Goal: Information Seeking & Learning: Learn about a topic

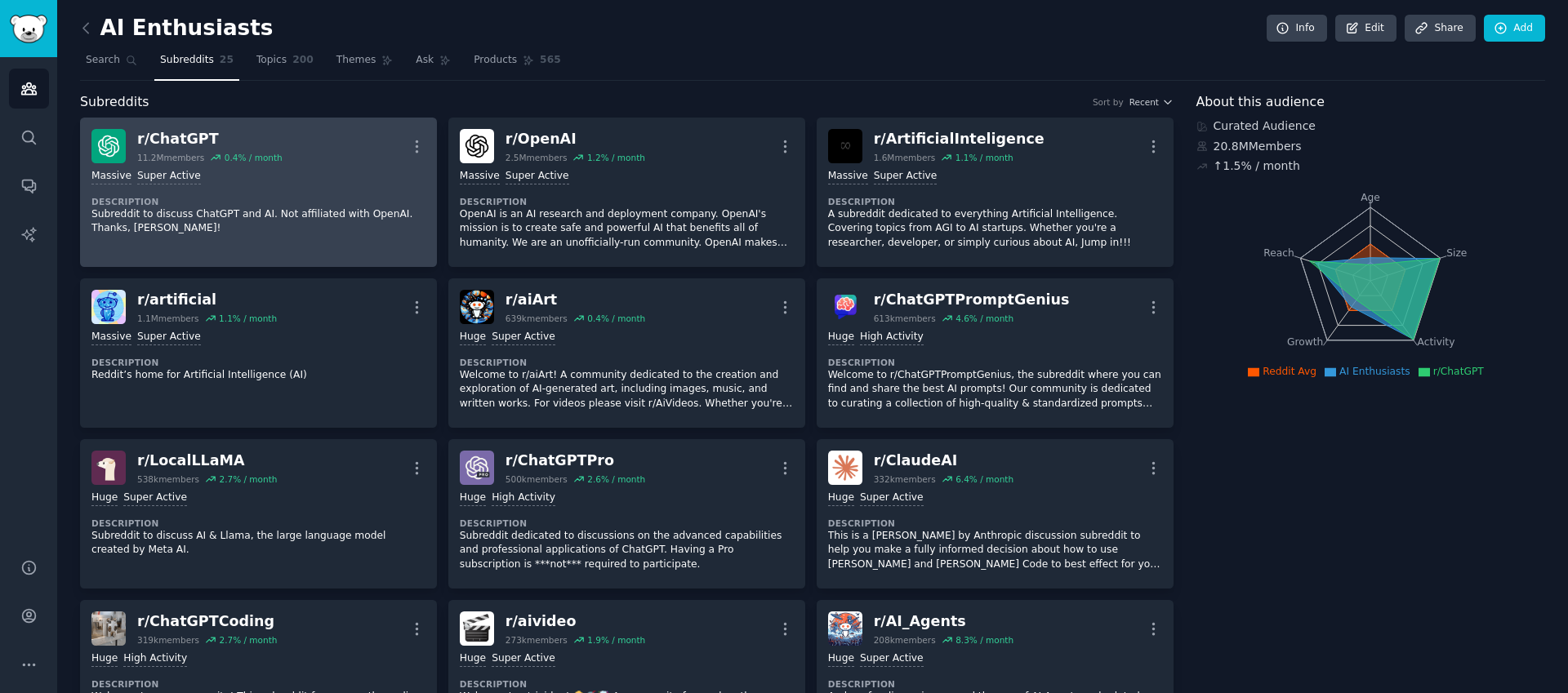
scroll to position [21, 0]
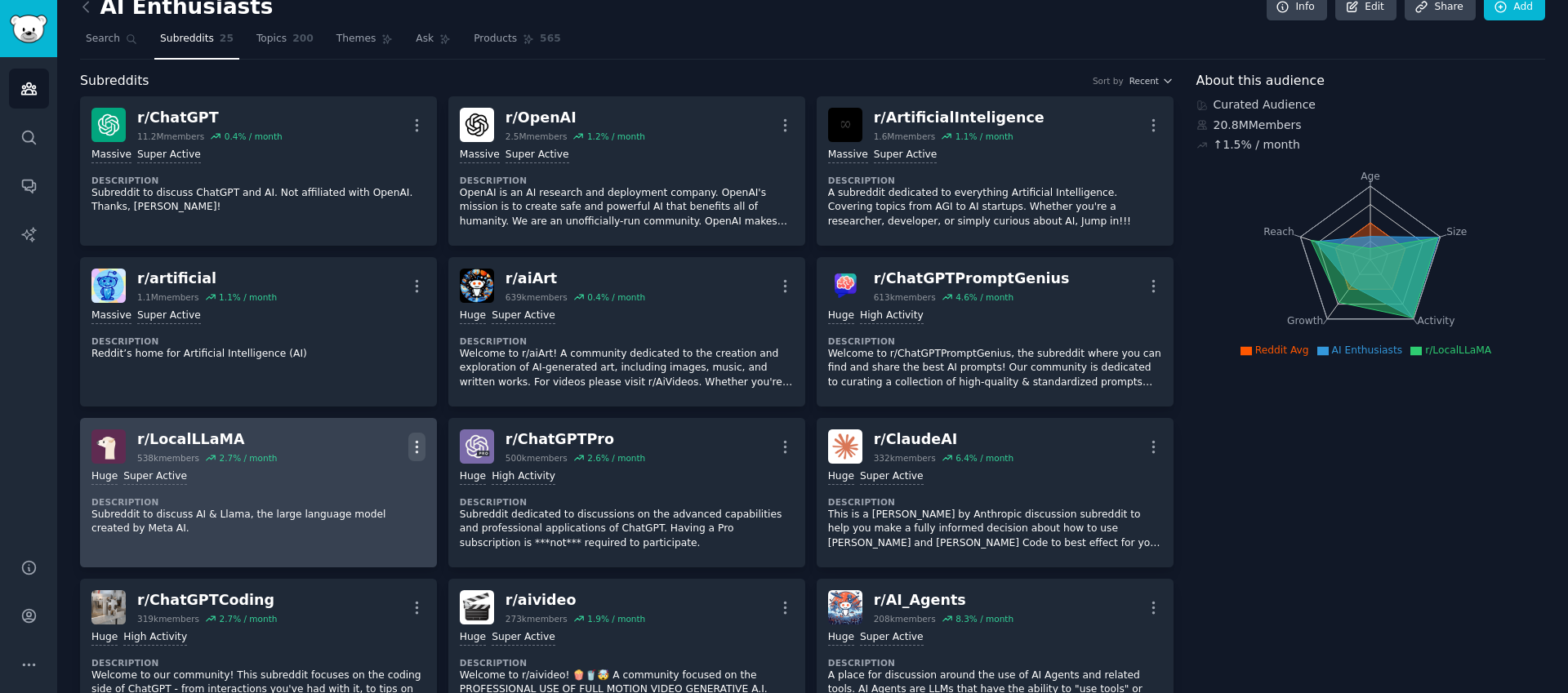
click at [416, 447] on icon "button" at bounding box center [416, 447] width 2 height 11
click at [356, 452] on p "View" at bounding box center [347, 452] width 27 height 17
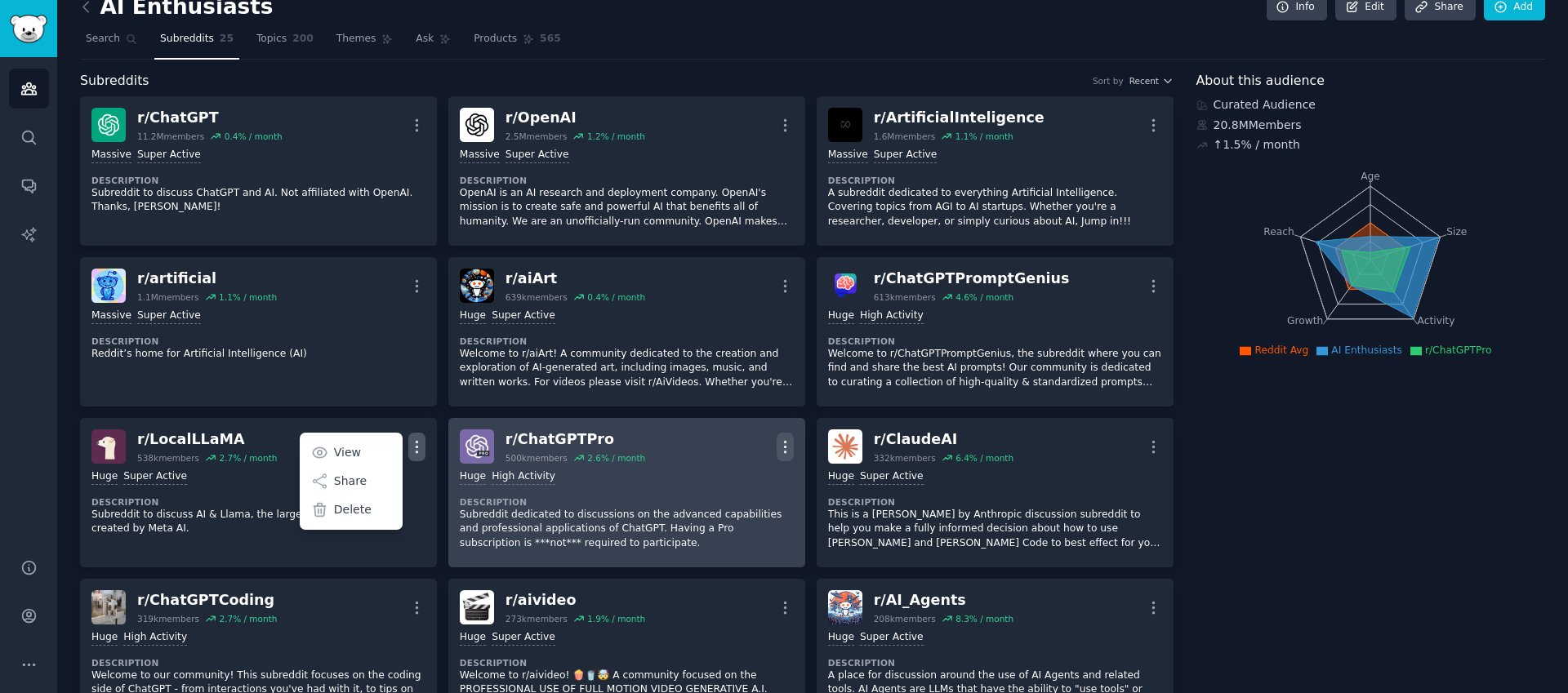
click at [784, 451] on icon "button" at bounding box center [785, 447] width 17 height 17
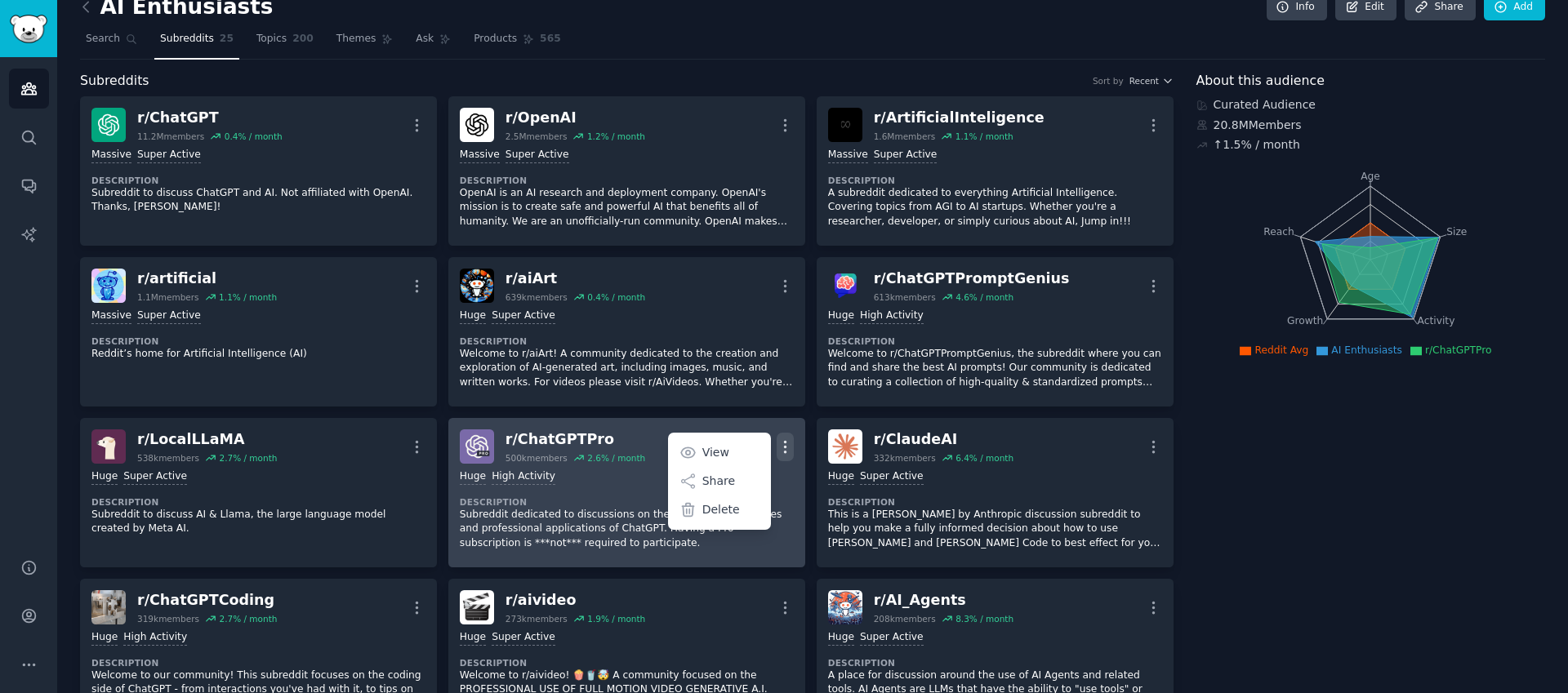
click at [591, 444] on div "r/ ChatGPTPro" at bounding box center [575, 440] width 139 height 21
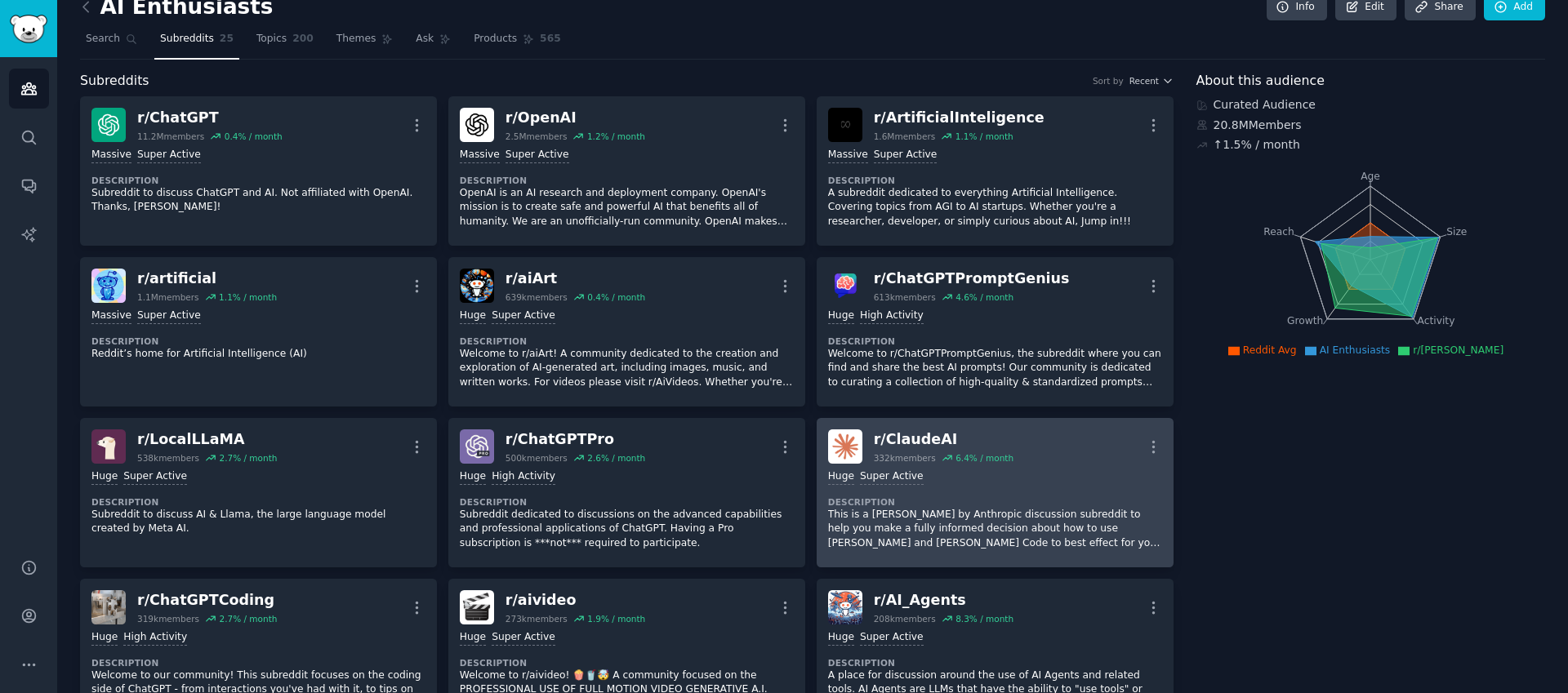
click at [1061, 441] on div "r/ ClaudeAI 332k members 6.4 % / month More" at bounding box center [995, 447] width 334 height 34
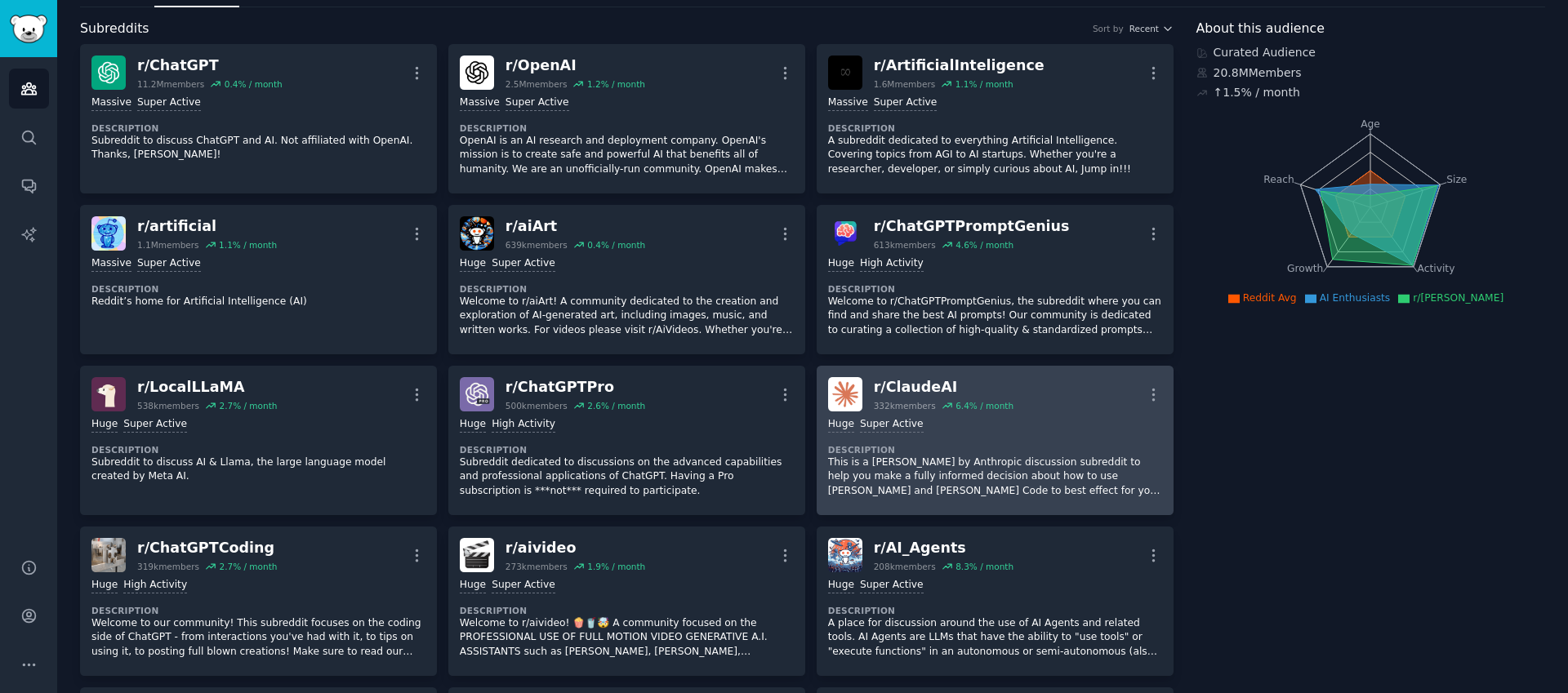
scroll to position [155, 0]
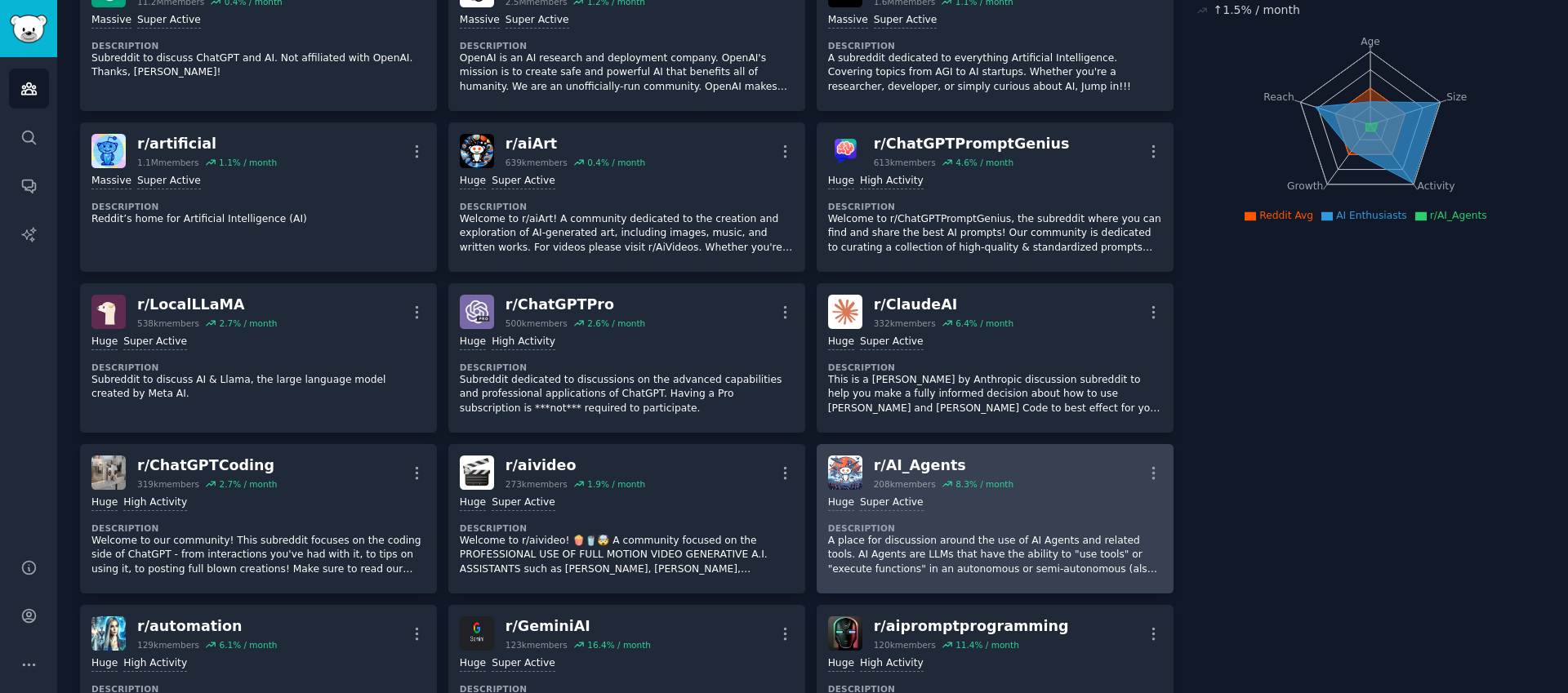
click at [1048, 471] on div "r/ AI_Agents 208k members 8.3 % / month More" at bounding box center [995, 472] width 334 height 34
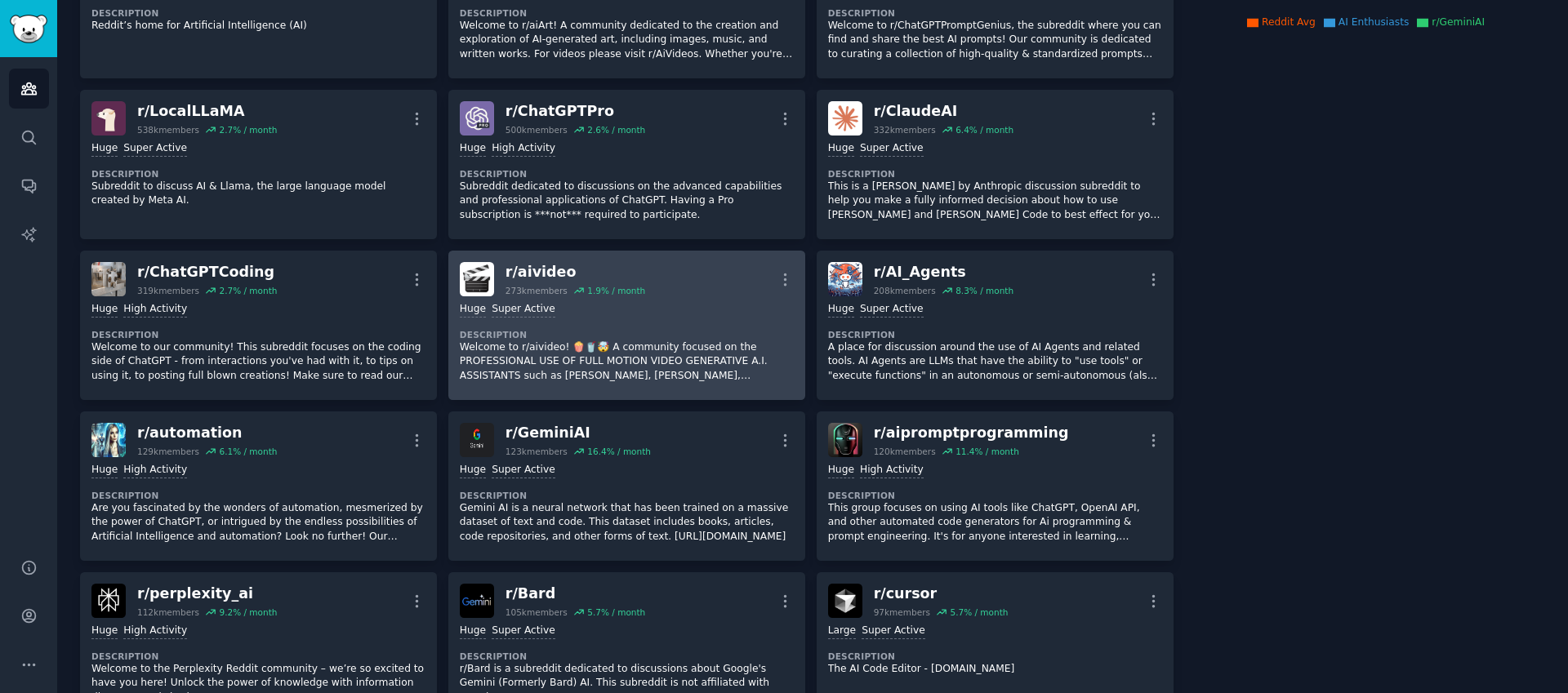
scroll to position [360, 0]
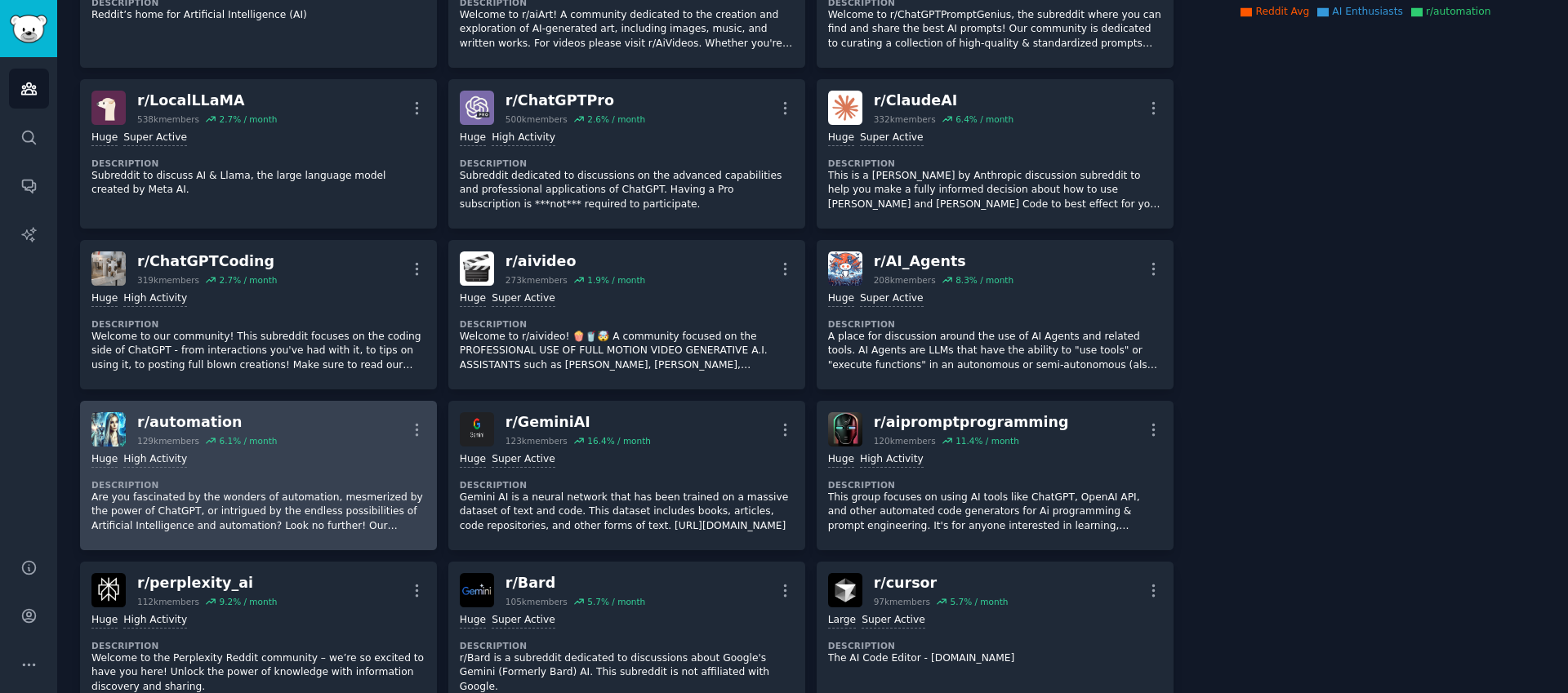
click at [344, 437] on div "r/ automation 129k members 6.1 % / month More" at bounding box center [258, 429] width 334 height 34
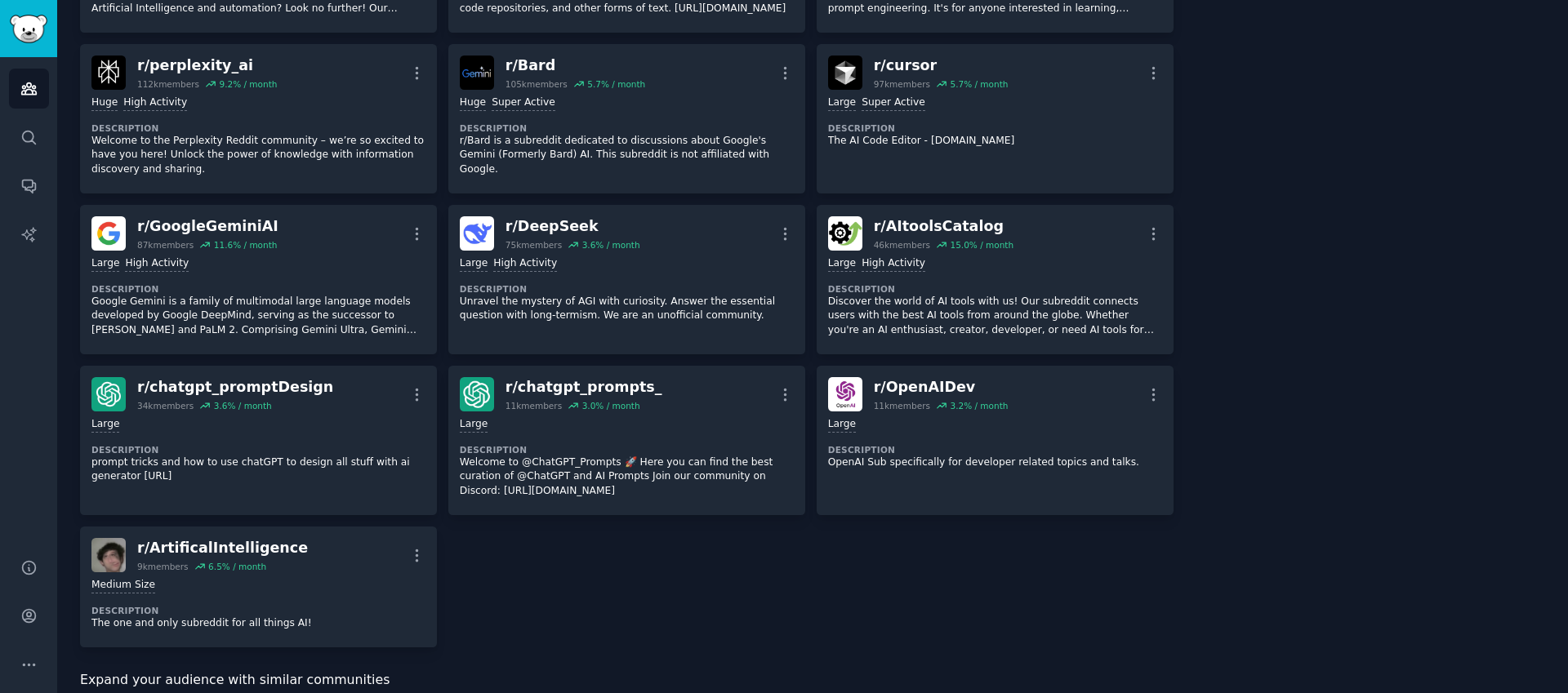
scroll to position [0, 0]
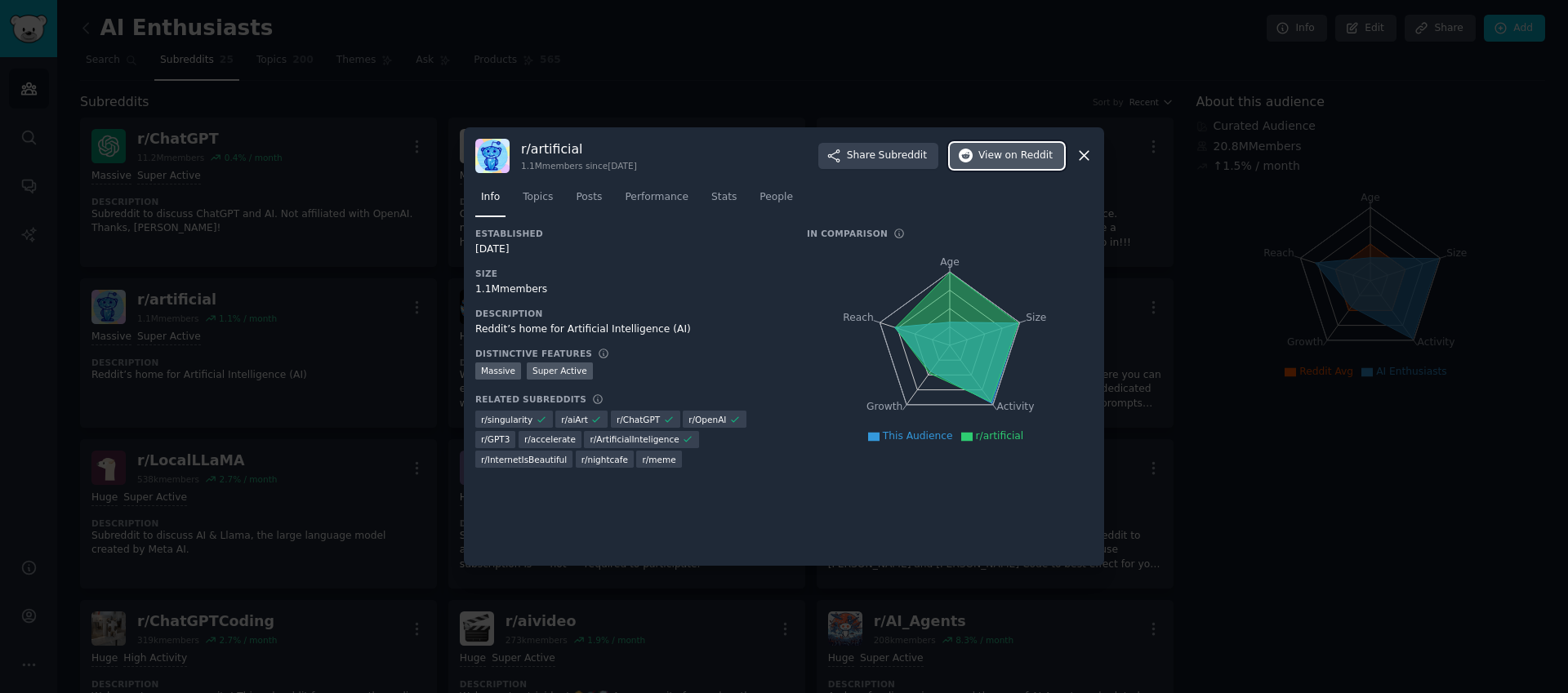
click at [1030, 150] on span "on Reddit" at bounding box center [1029, 155] width 47 height 14
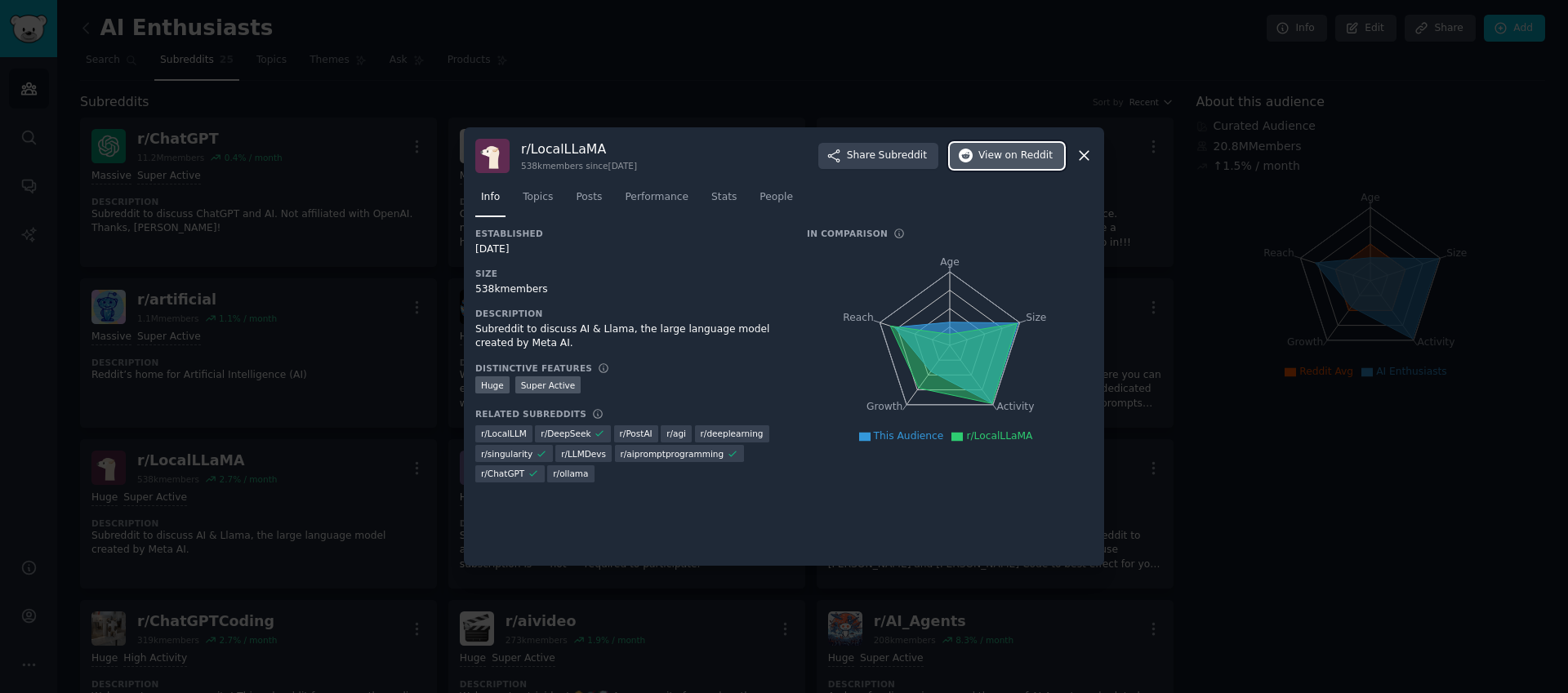
click at [1005, 157] on span "View on Reddit" at bounding box center [1015, 155] width 74 height 14
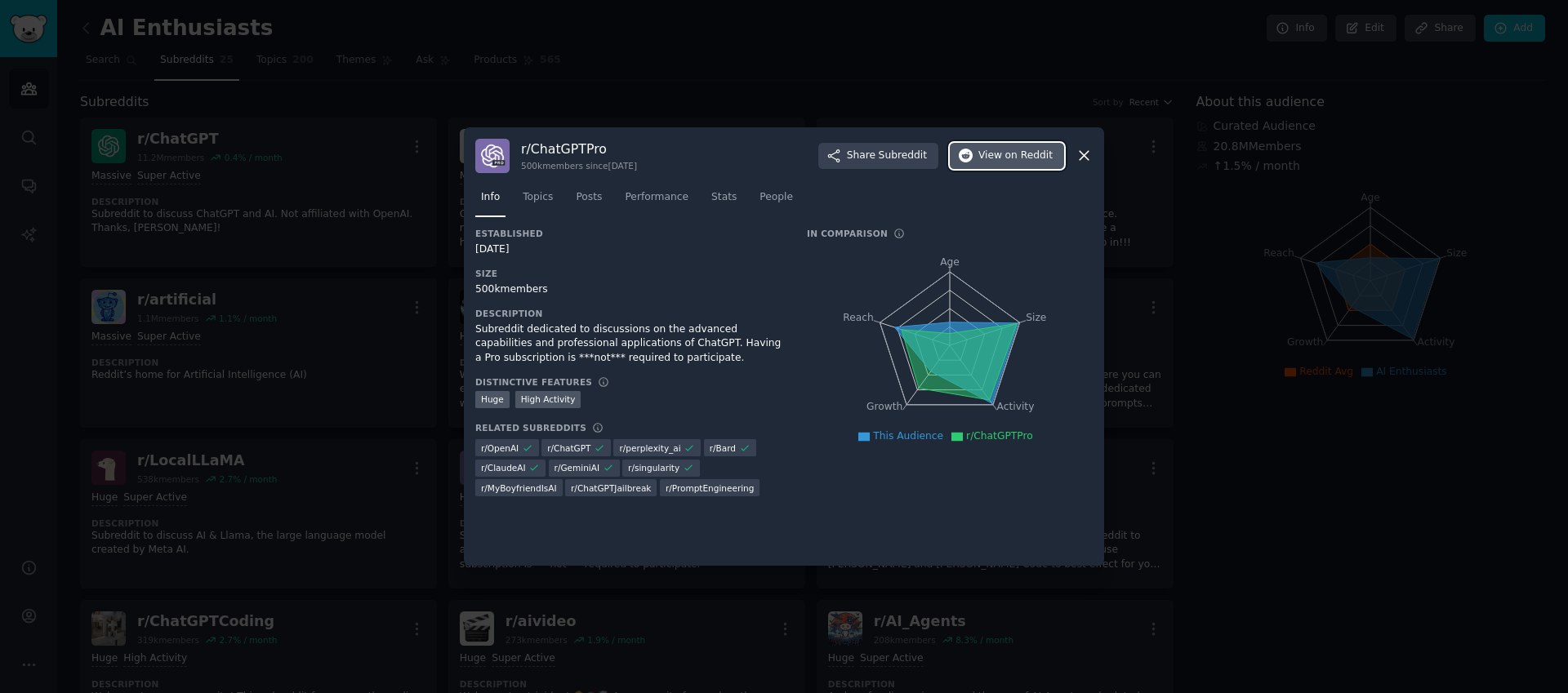
click at [1015, 157] on span "on Reddit" at bounding box center [1029, 155] width 47 height 14
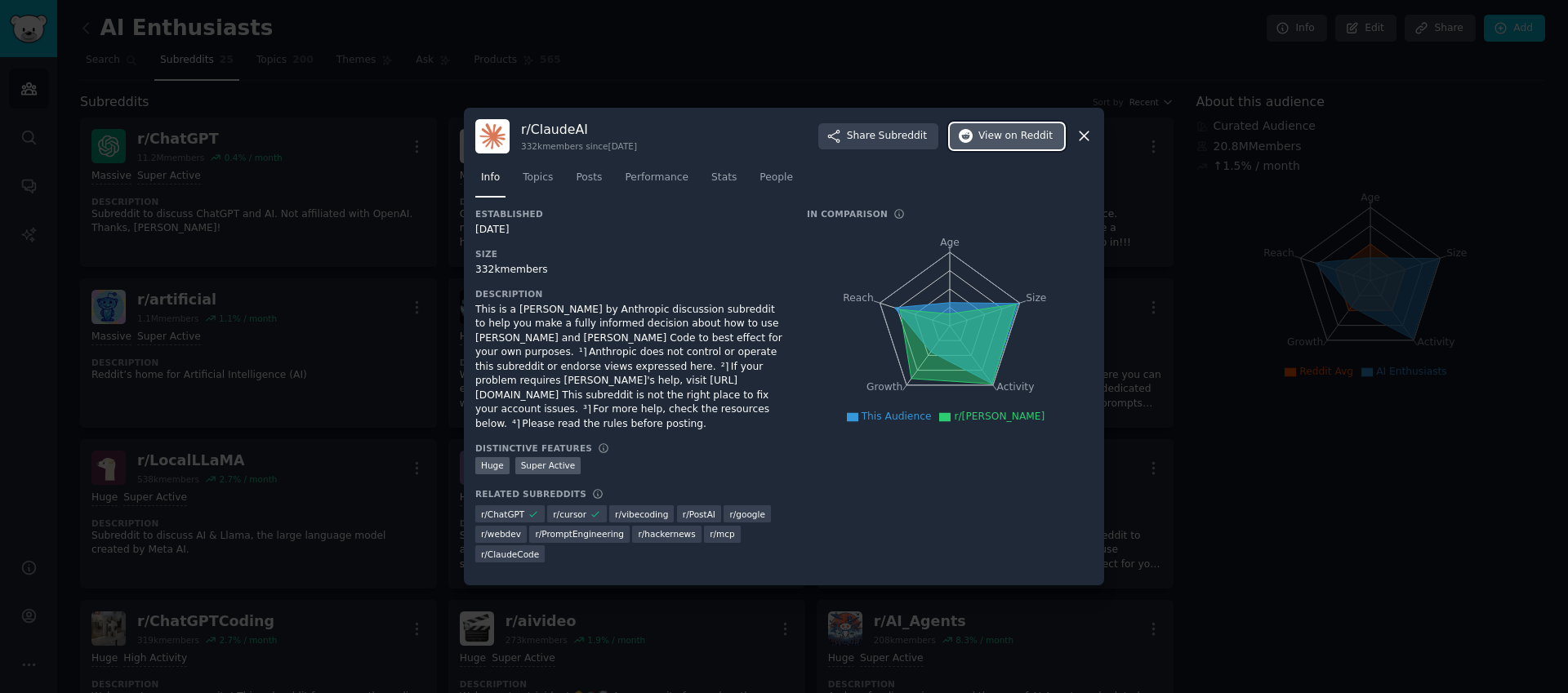
click at [1013, 144] on span "on Reddit" at bounding box center [1029, 136] width 47 height 14
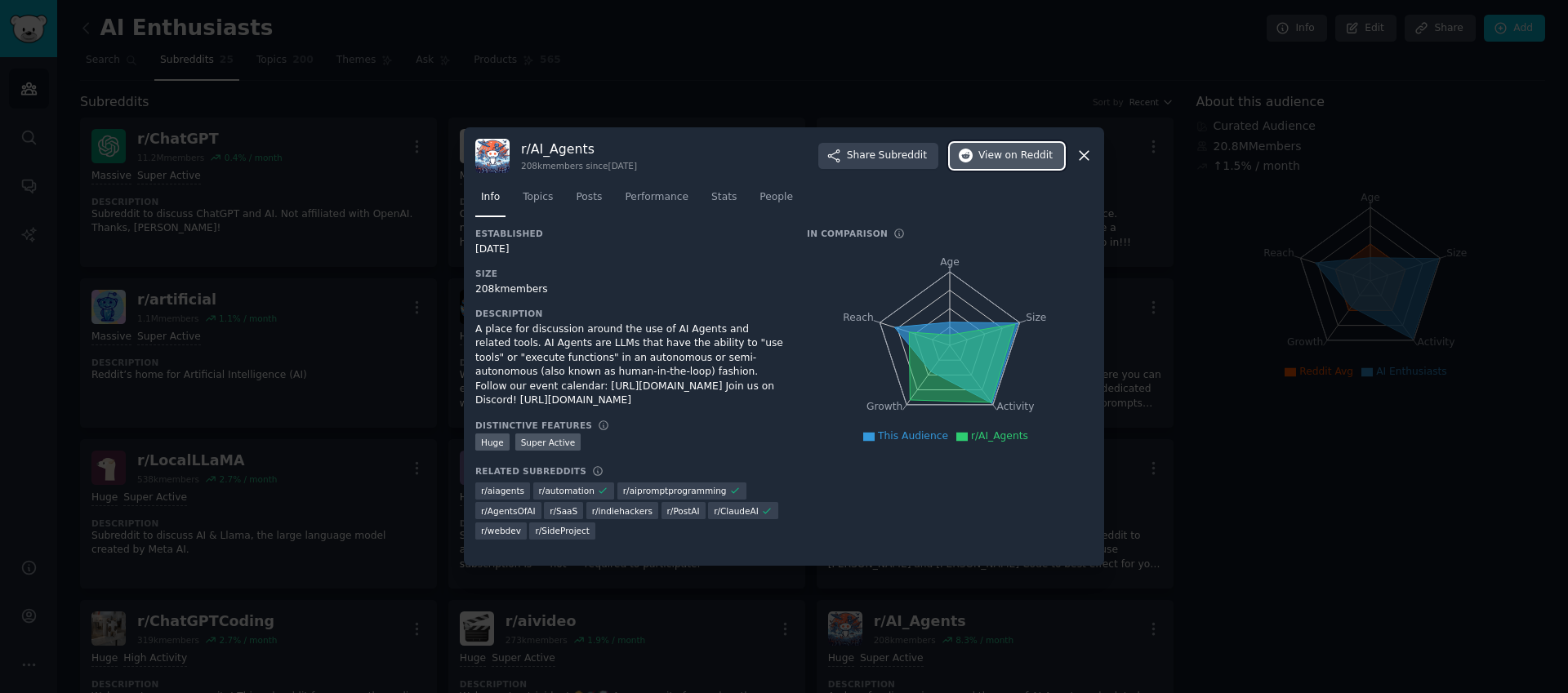
click at [1038, 148] on button "View on Reddit" at bounding box center [1006, 156] width 115 height 27
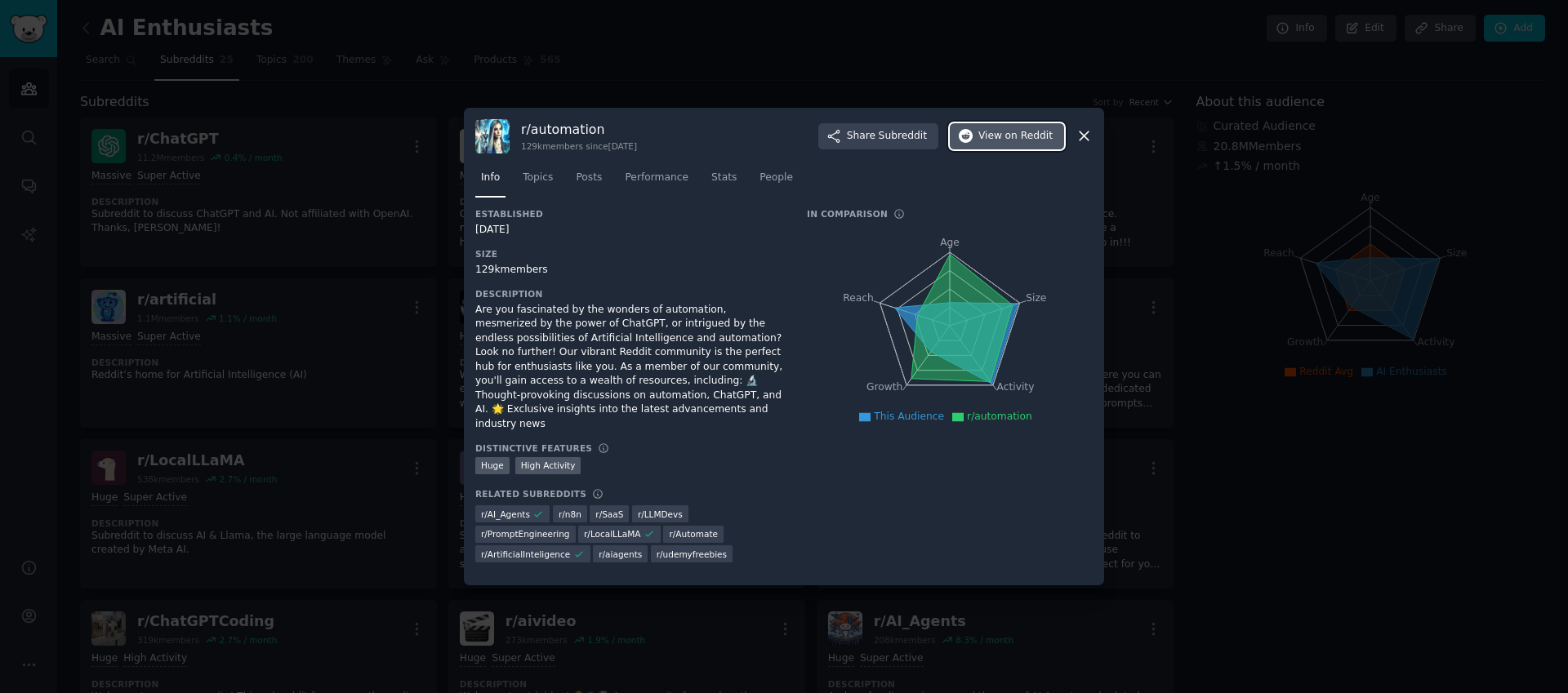
click at [967, 144] on icon "button" at bounding box center [966, 136] width 14 height 14
